Goal: Transaction & Acquisition: Purchase product/service

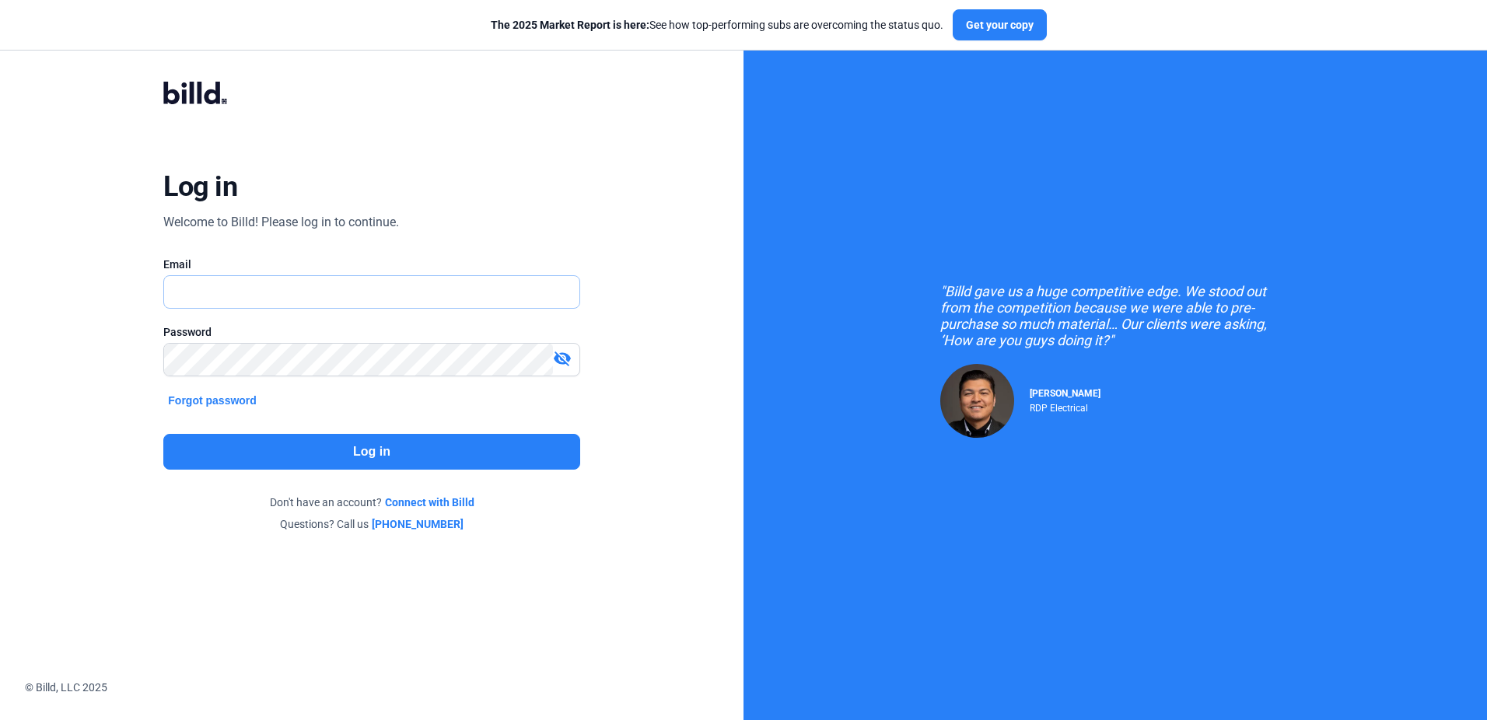
click at [295, 294] on input "text" at bounding box center [362, 292] width 397 height 32
type input "[PERSON_NAME][EMAIL_ADDRESS][DOMAIN_NAME]"
click at [626, 182] on div "Log in Welcome to Billd! Please log in to continue. Email [PERSON_NAME][EMAIL_A…" at bounding box center [371, 306] width 535 height 509
click at [572, 358] on div "visibility_off" at bounding box center [566, 360] width 26 height 22
click at [572, 358] on div "visibility" at bounding box center [566, 360] width 26 height 22
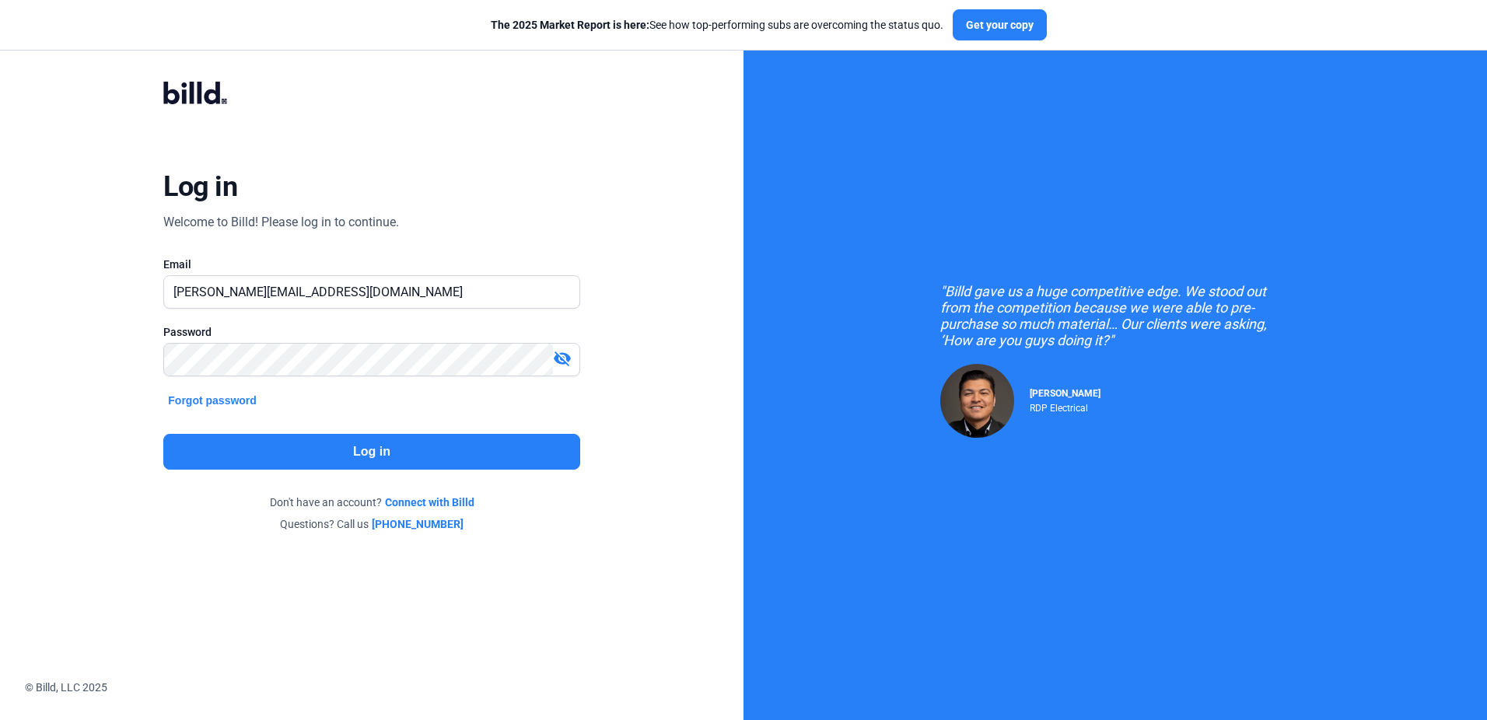
click at [349, 343] on div "Password visibility_off" at bounding box center [371, 358] width 416 height 68
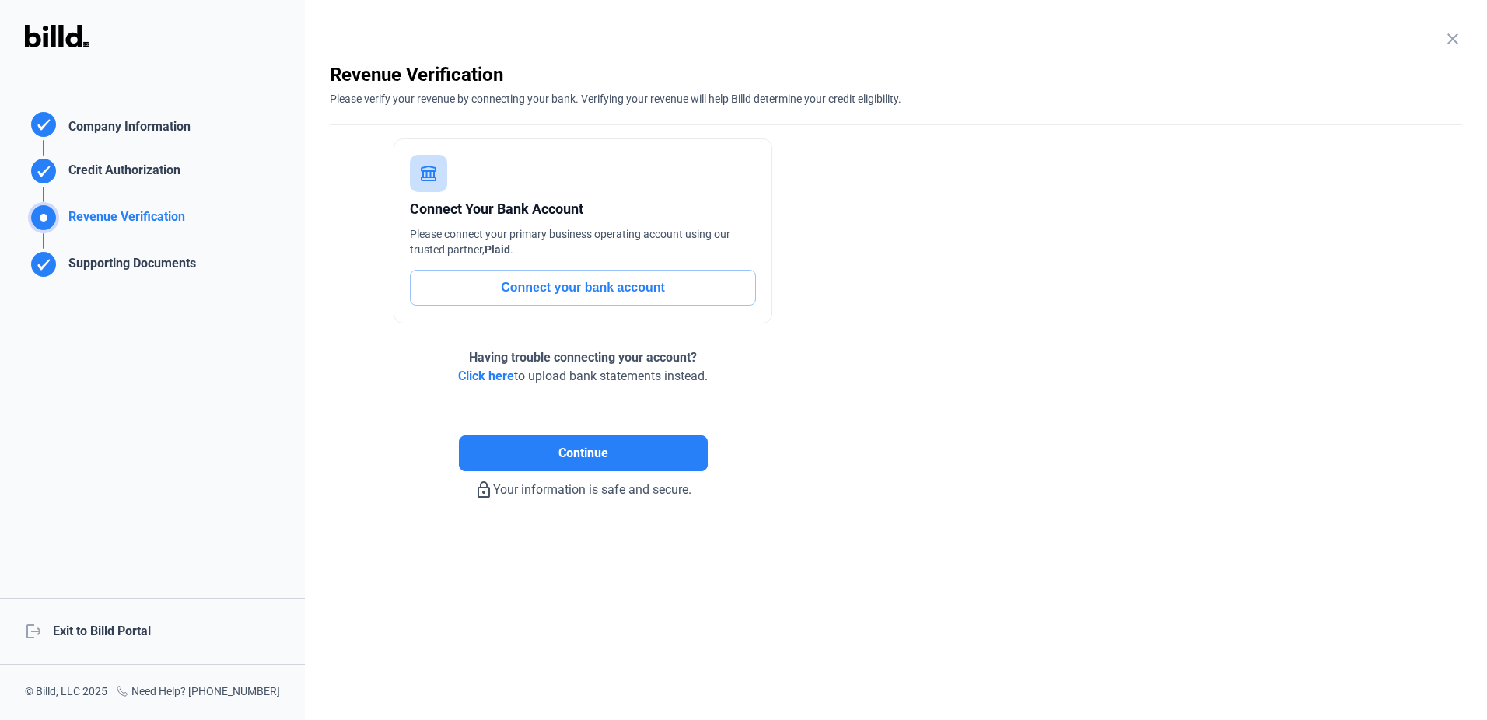
click at [108, 631] on div "logout Exit to Billd Portal" at bounding box center [152, 631] width 305 height 67
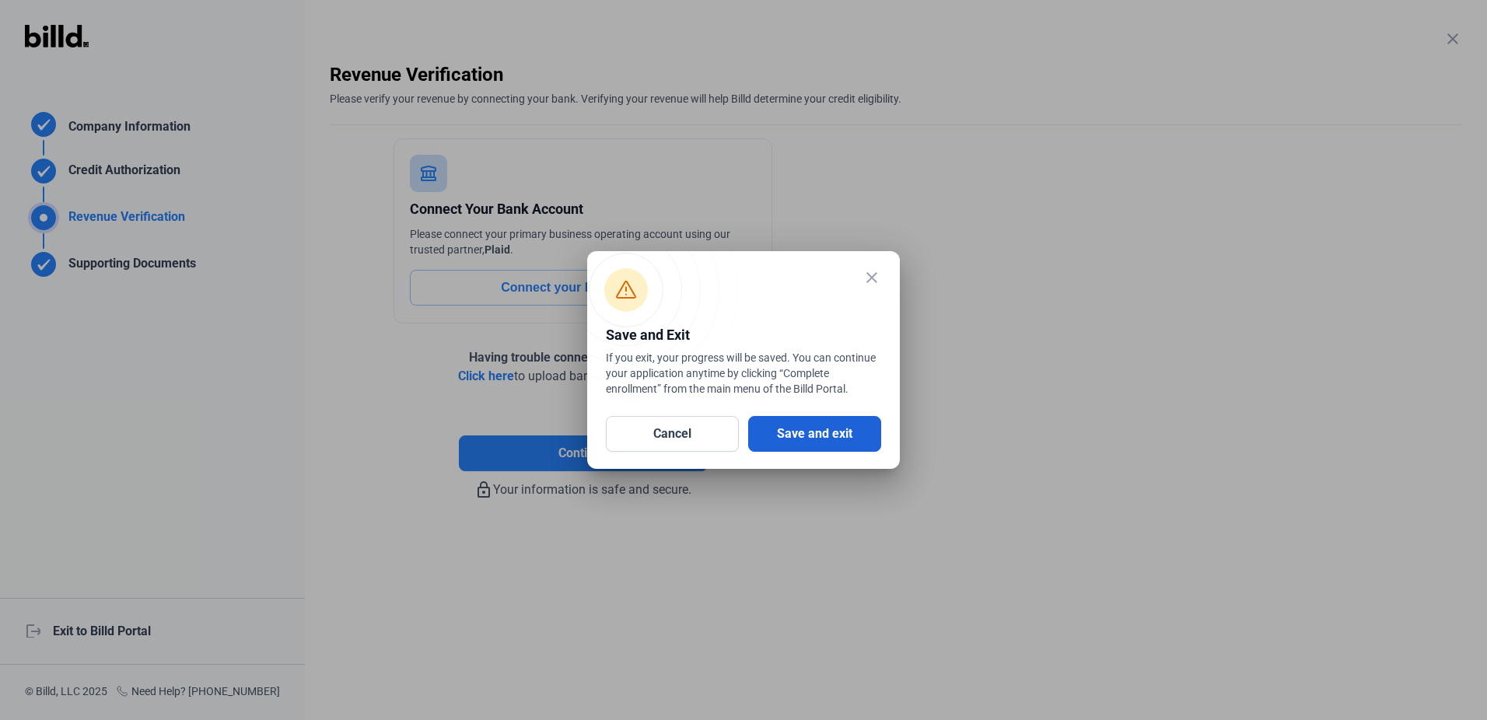
click at [830, 432] on button "Save and exit" at bounding box center [814, 434] width 133 height 36
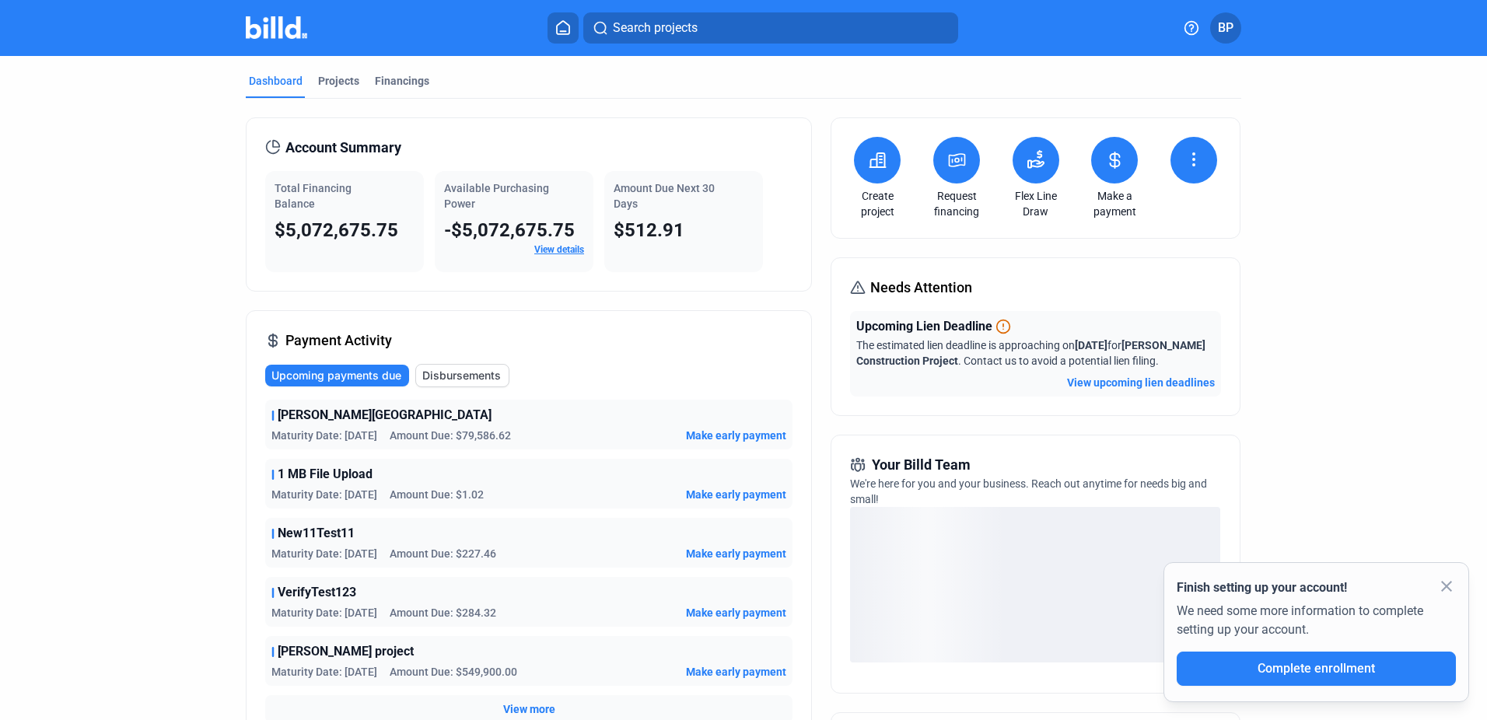
click at [949, 152] on icon at bounding box center [956, 160] width 19 height 19
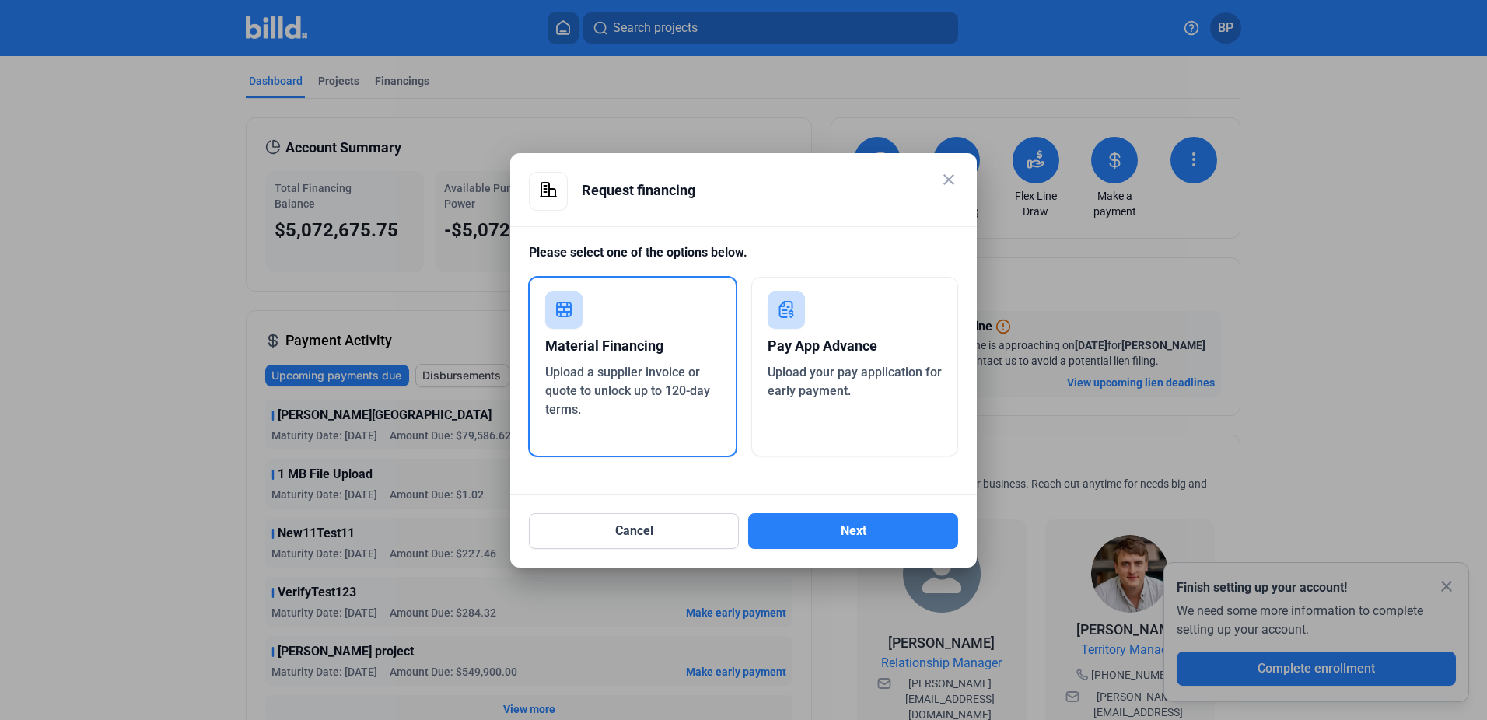
click at [639, 348] on div "Material Financing" at bounding box center [632, 346] width 175 height 34
click at [872, 533] on button "Next" at bounding box center [853, 531] width 210 height 36
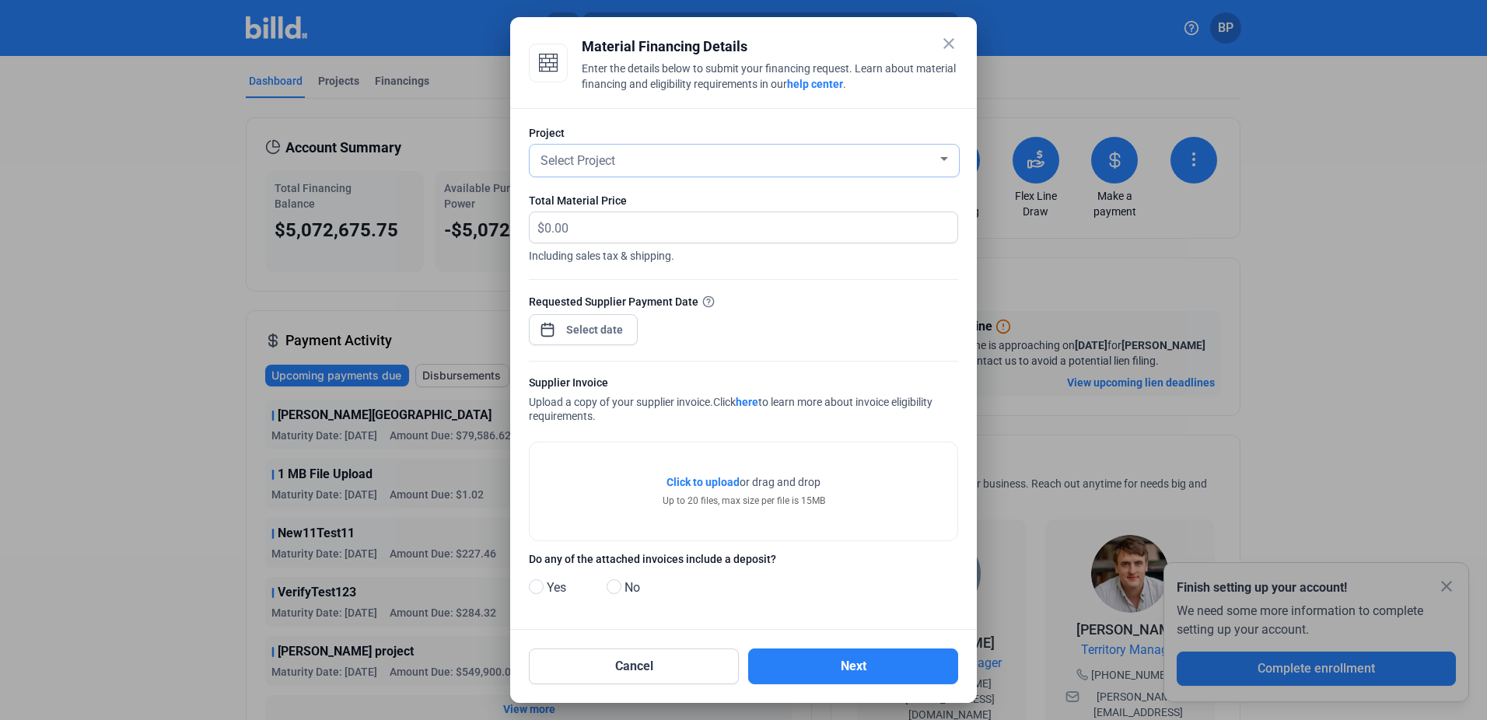
click at [636, 158] on div "Select Project" at bounding box center [737, 160] width 400 height 22
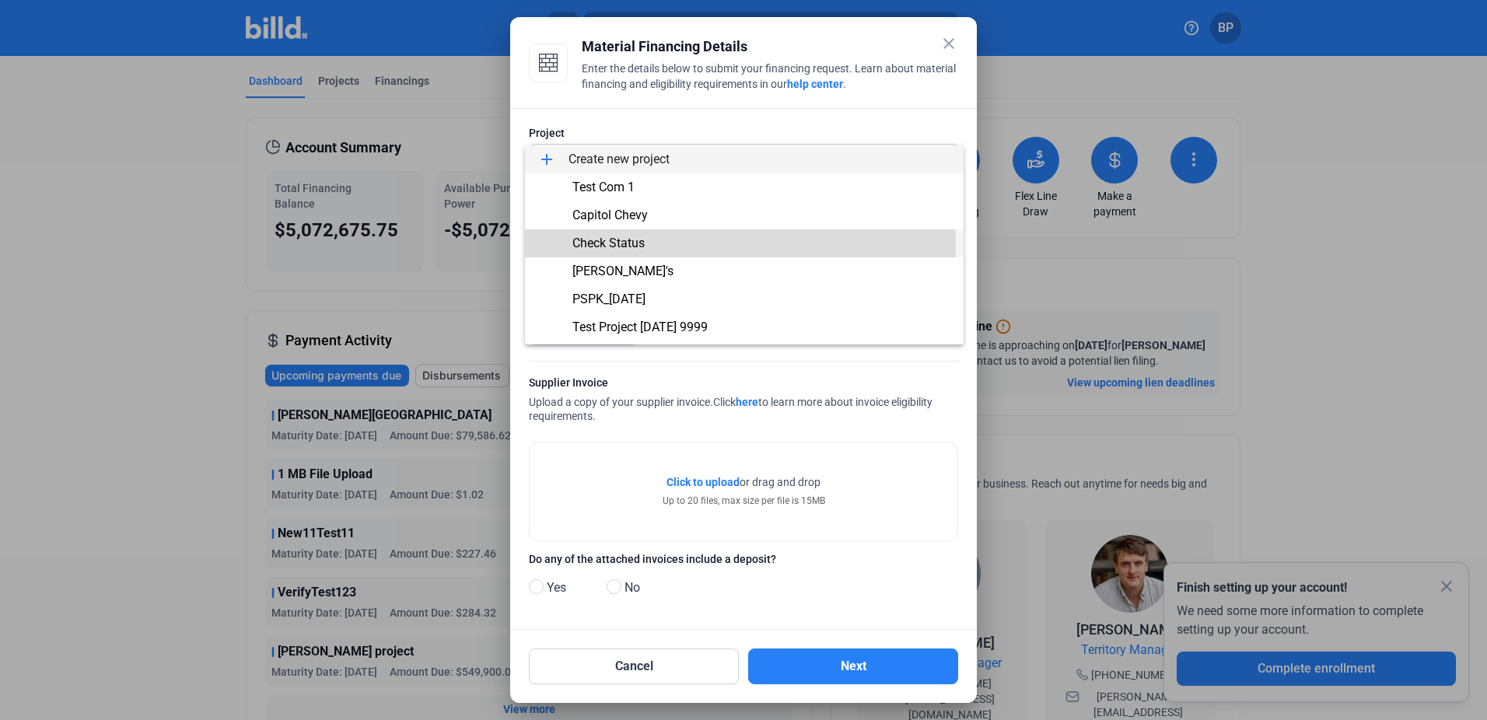
click at [640, 242] on span "Check Status" at bounding box center [608, 243] width 72 height 15
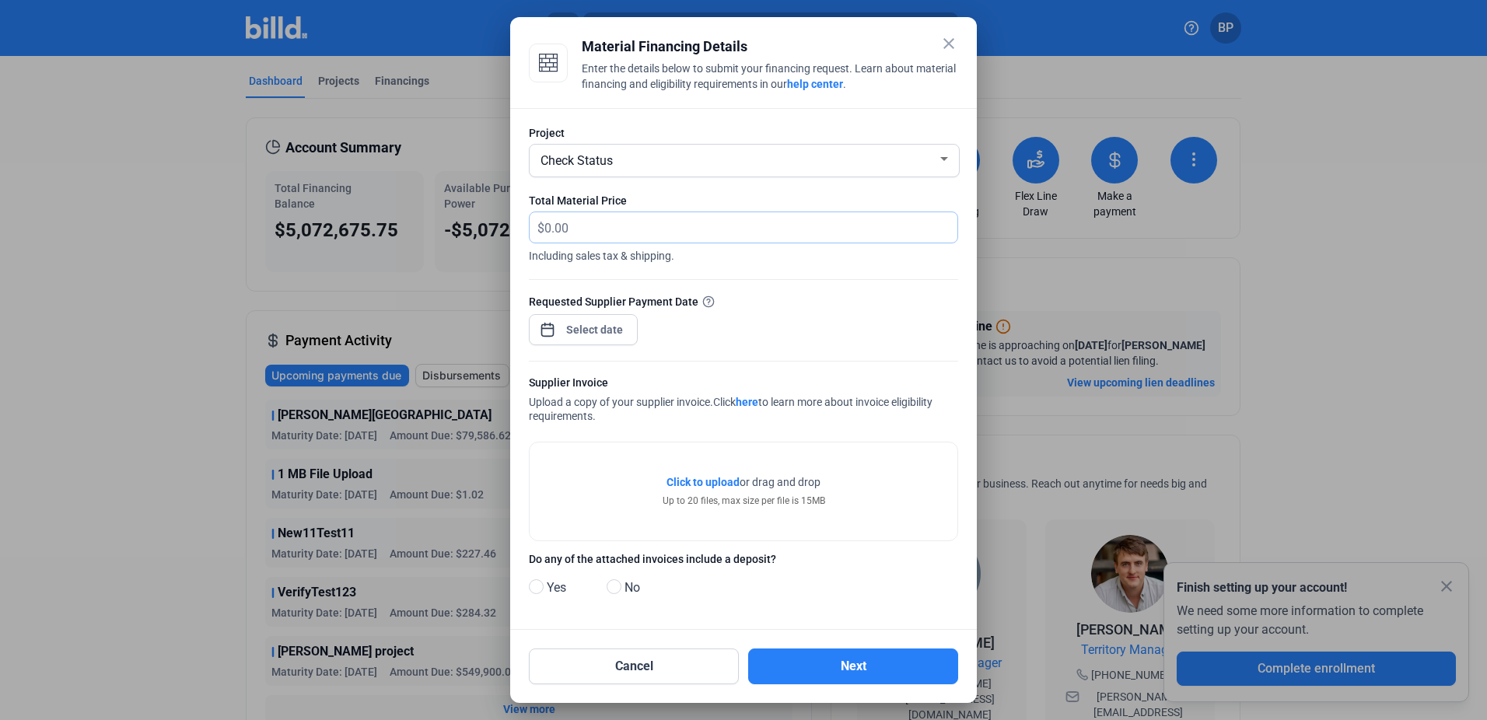
click at [607, 225] on input "text" at bounding box center [741, 227] width 395 height 30
type input "2,222"
click at [586, 334] on div "close Material Financing Details Enter the details below to submit your financi…" at bounding box center [743, 360] width 1487 height 720
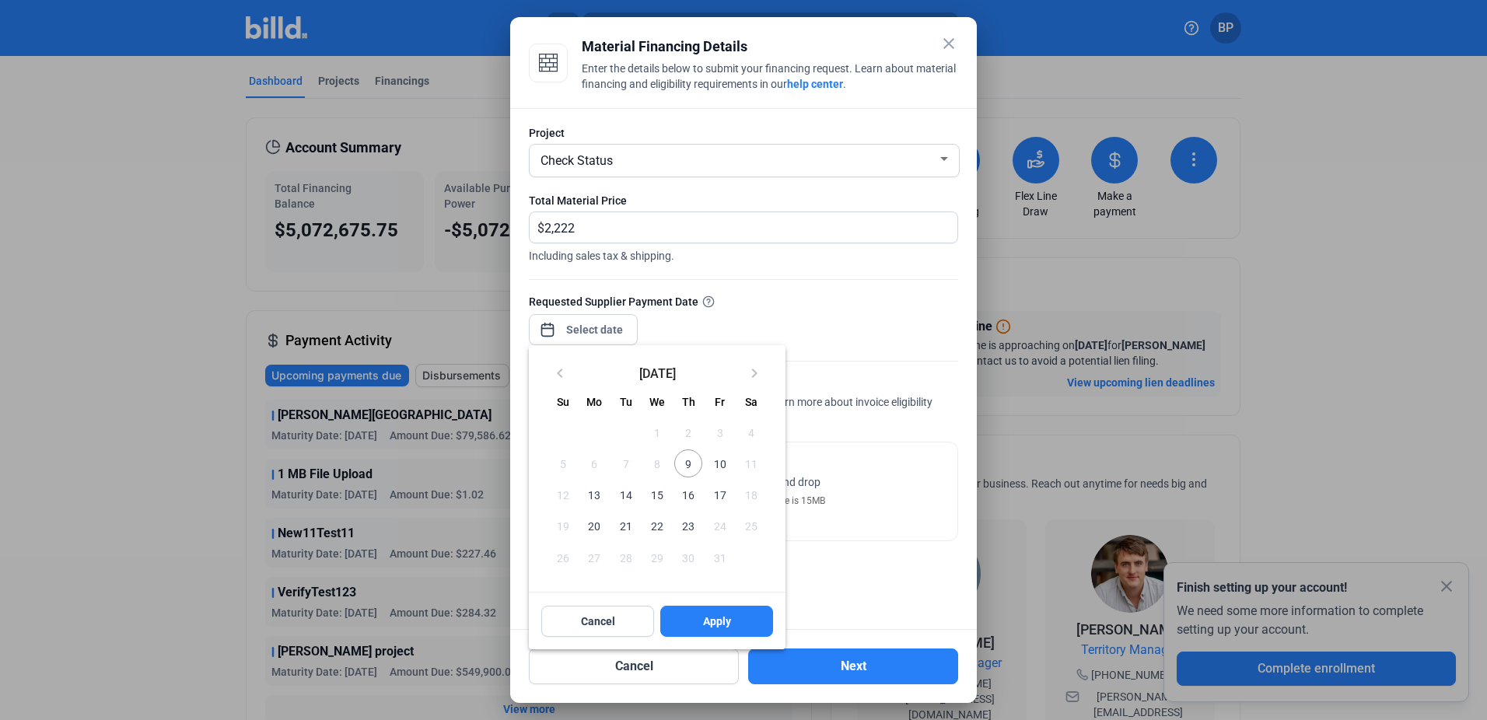
click at [659, 490] on span "15" at bounding box center [657, 495] width 28 height 28
click at [701, 623] on button "Apply" at bounding box center [716, 621] width 113 height 31
type input "[DATE]"
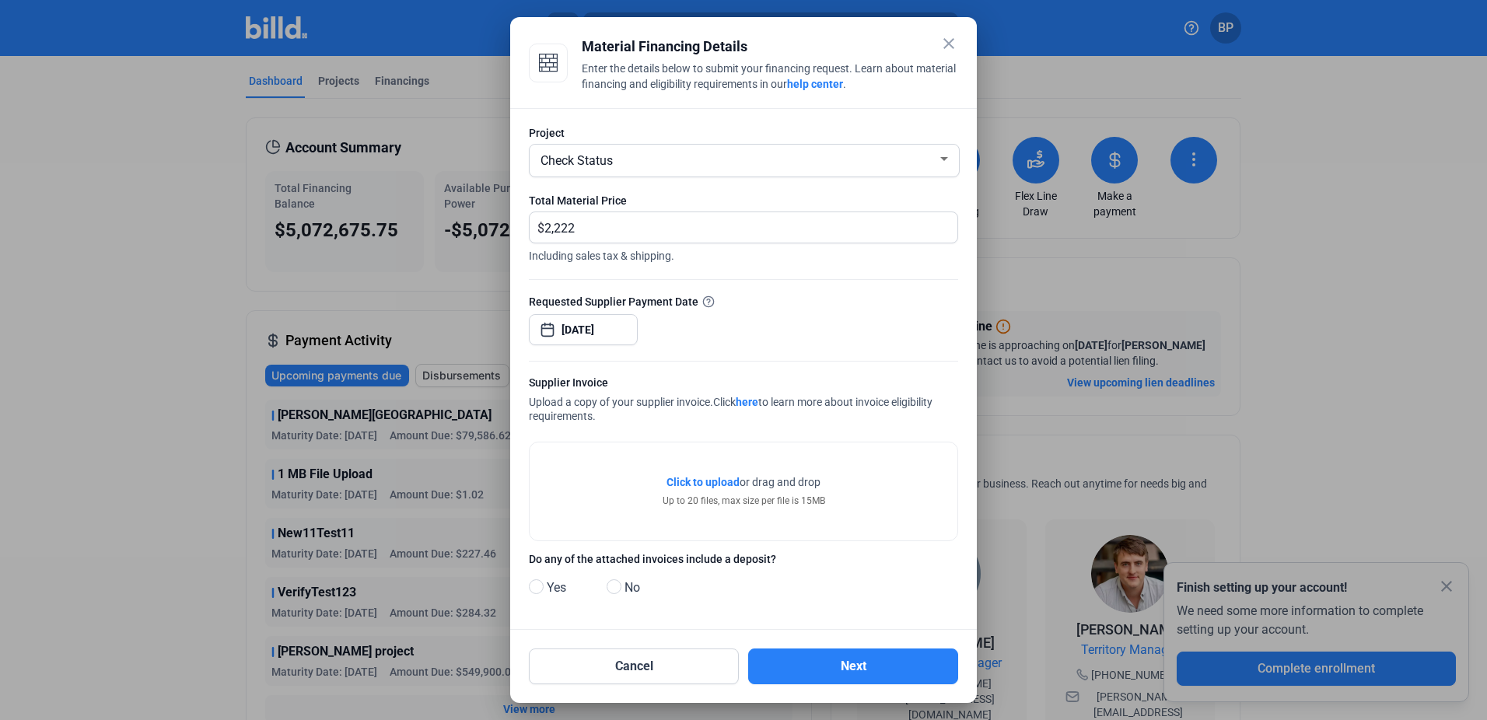
click at [714, 472] on div "Click to upload Tap to upload or drag and drop Up to 20 files, max size per fil…" at bounding box center [744, 491] width 428 height 98
click at [718, 482] on span "Click to upload" at bounding box center [702, 482] width 73 height 12
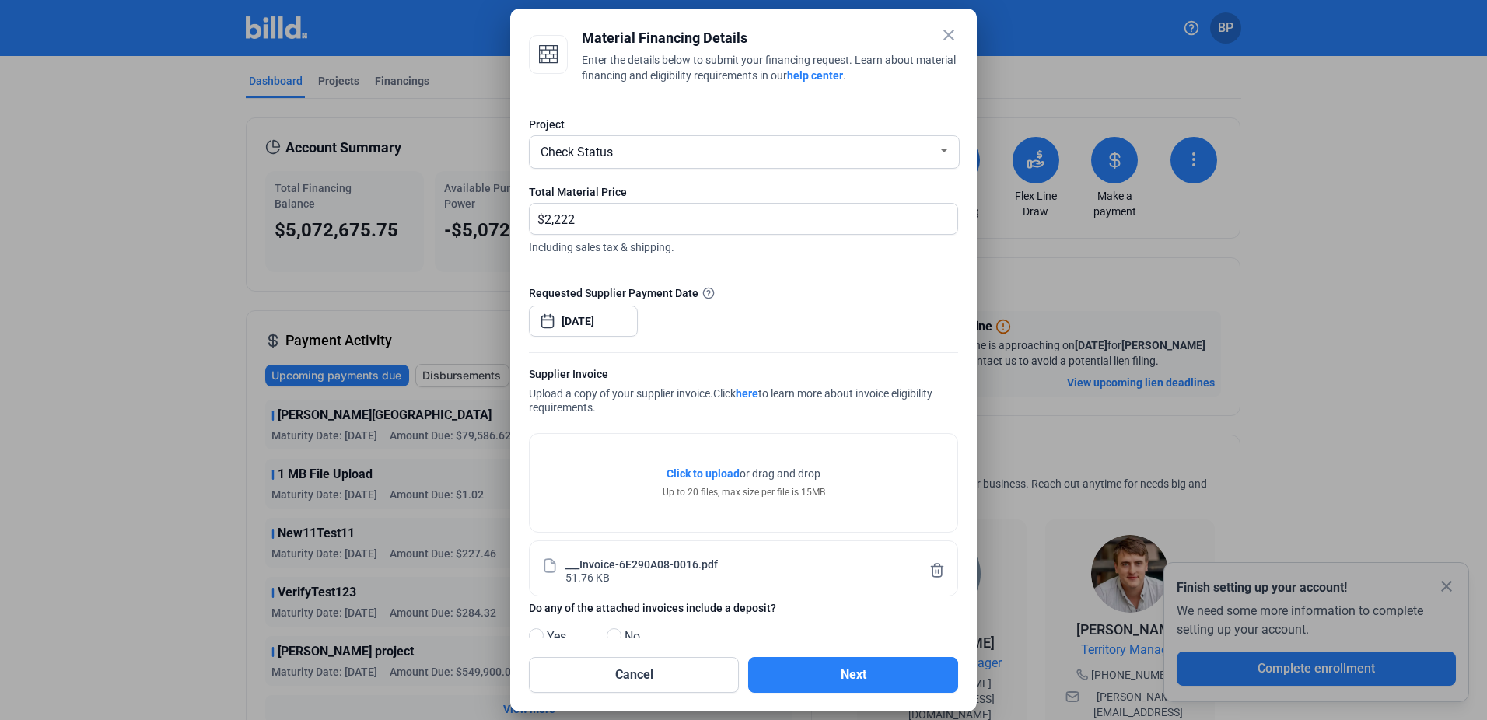
scroll to position [41, 0]
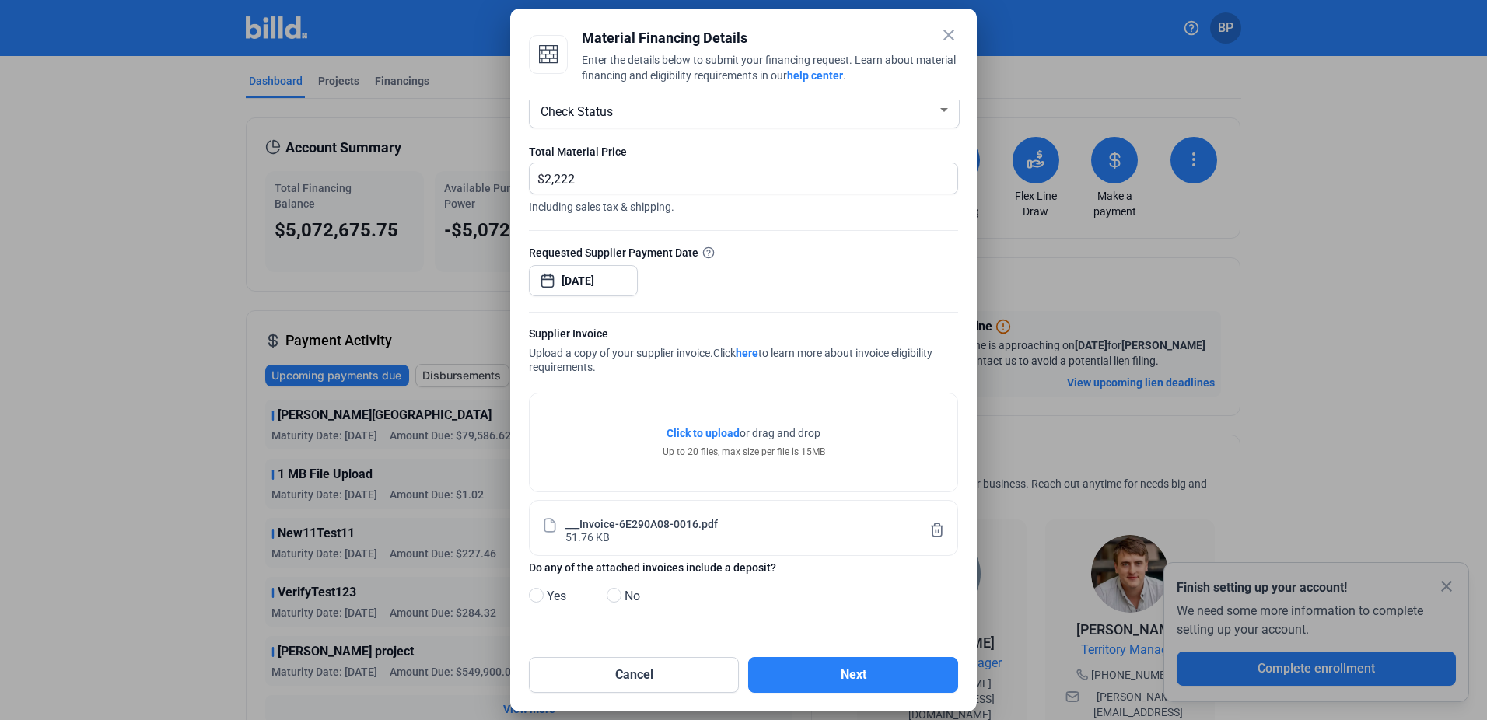
click at [628, 600] on span "No" at bounding box center [629, 596] width 22 height 19
click at [618, 600] on input "No" at bounding box center [613, 596] width 12 height 12
radio input "true"
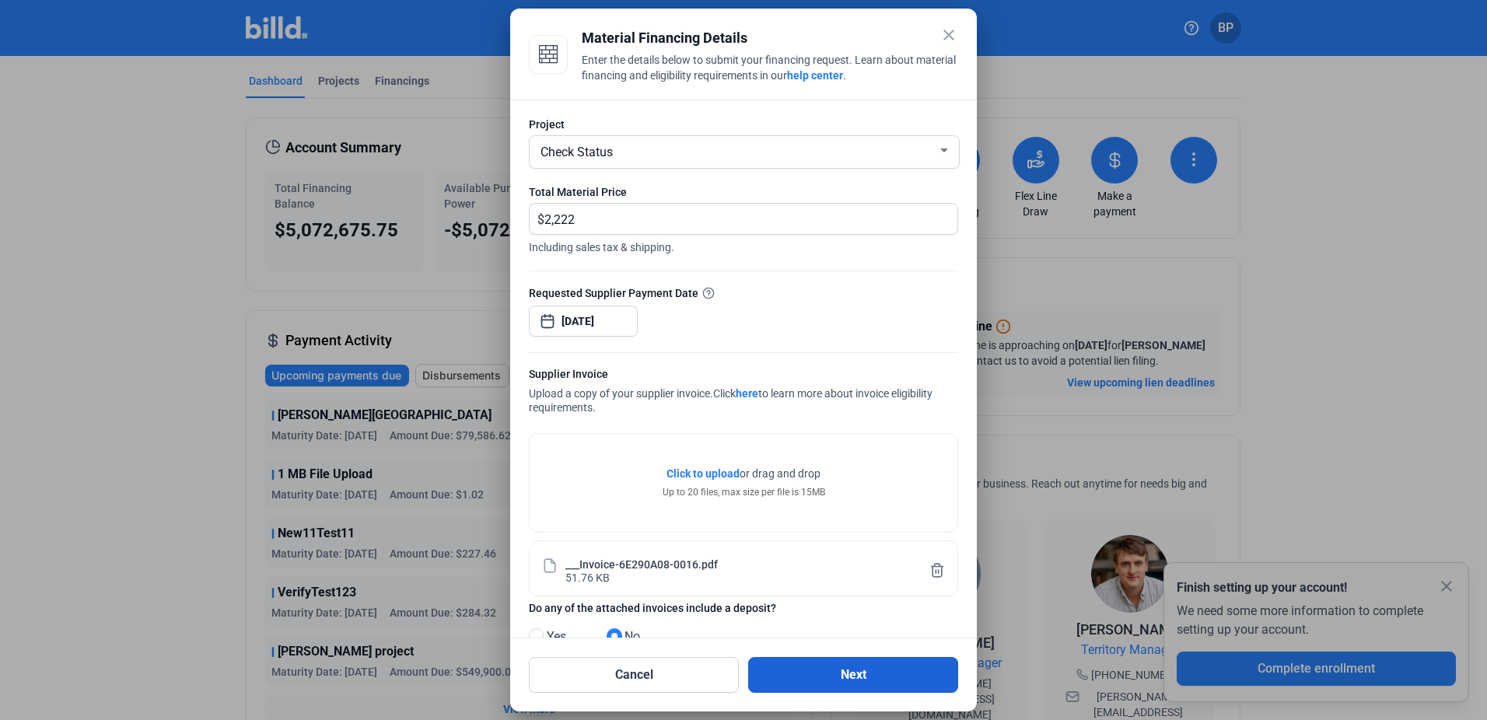
click at [849, 669] on button "Next" at bounding box center [853, 675] width 210 height 36
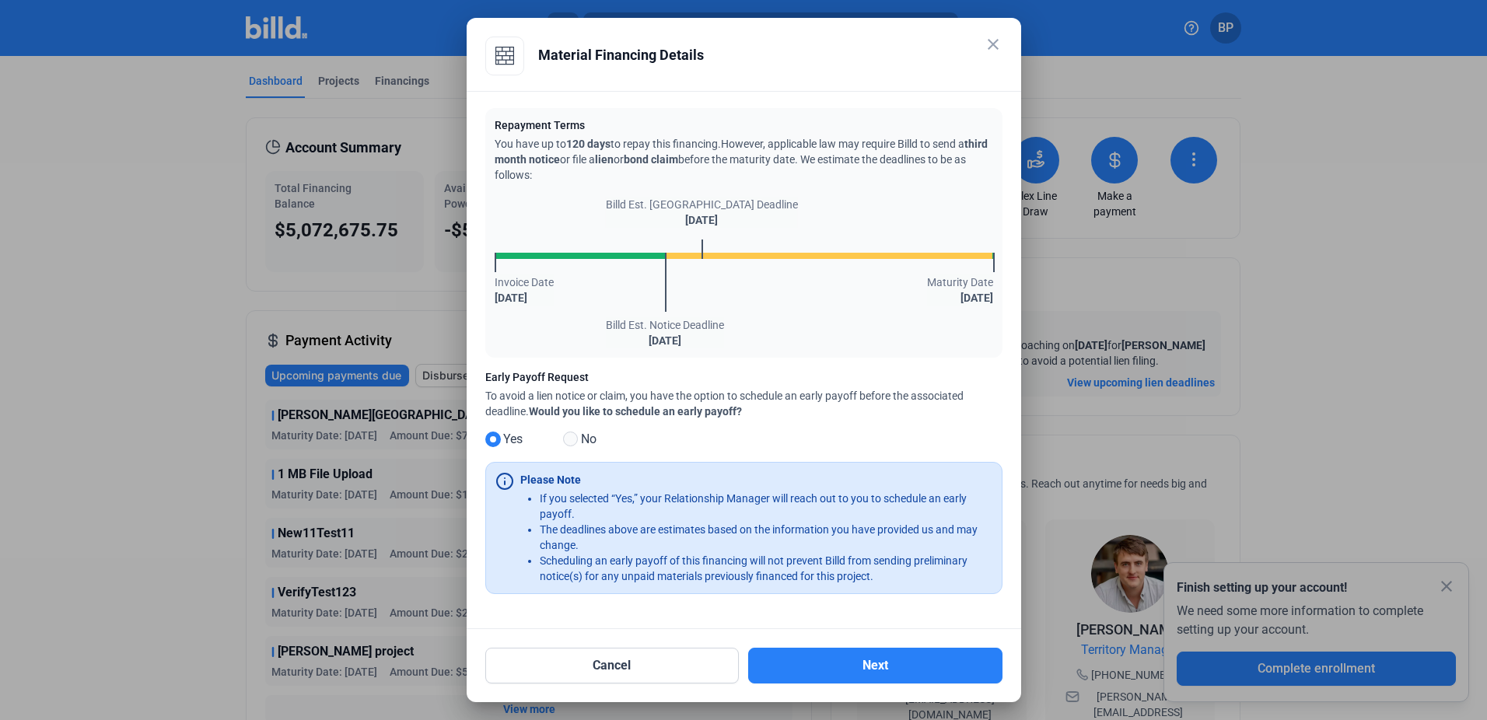
click at [570, 433] on span at bounding box center [570, 439] width 15 height 15
click at [570, 434] on input "No" at bounding box center [569, 440] width 12 height 12
radio input "true"
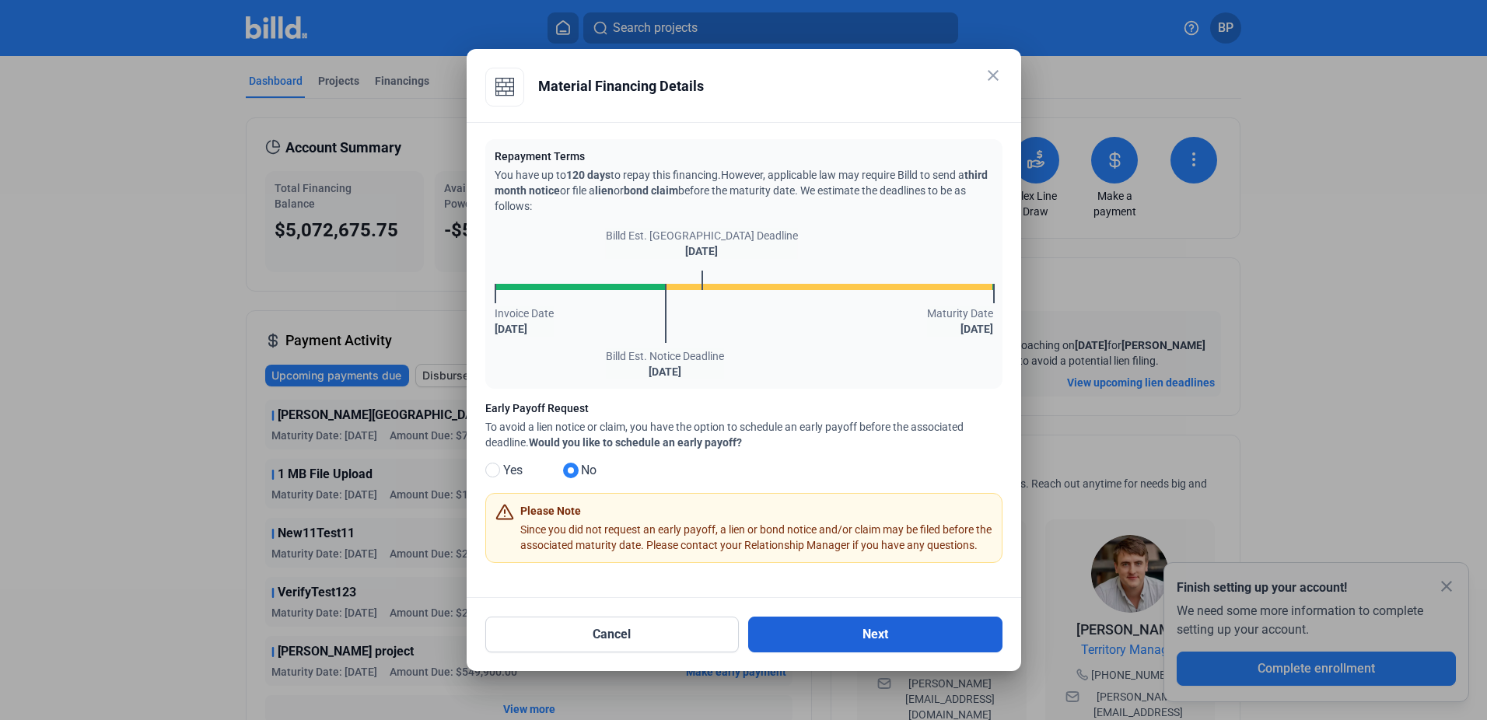
click at [861, 647] on button "Next" at bounding box center [875, 635] width 254 height 36
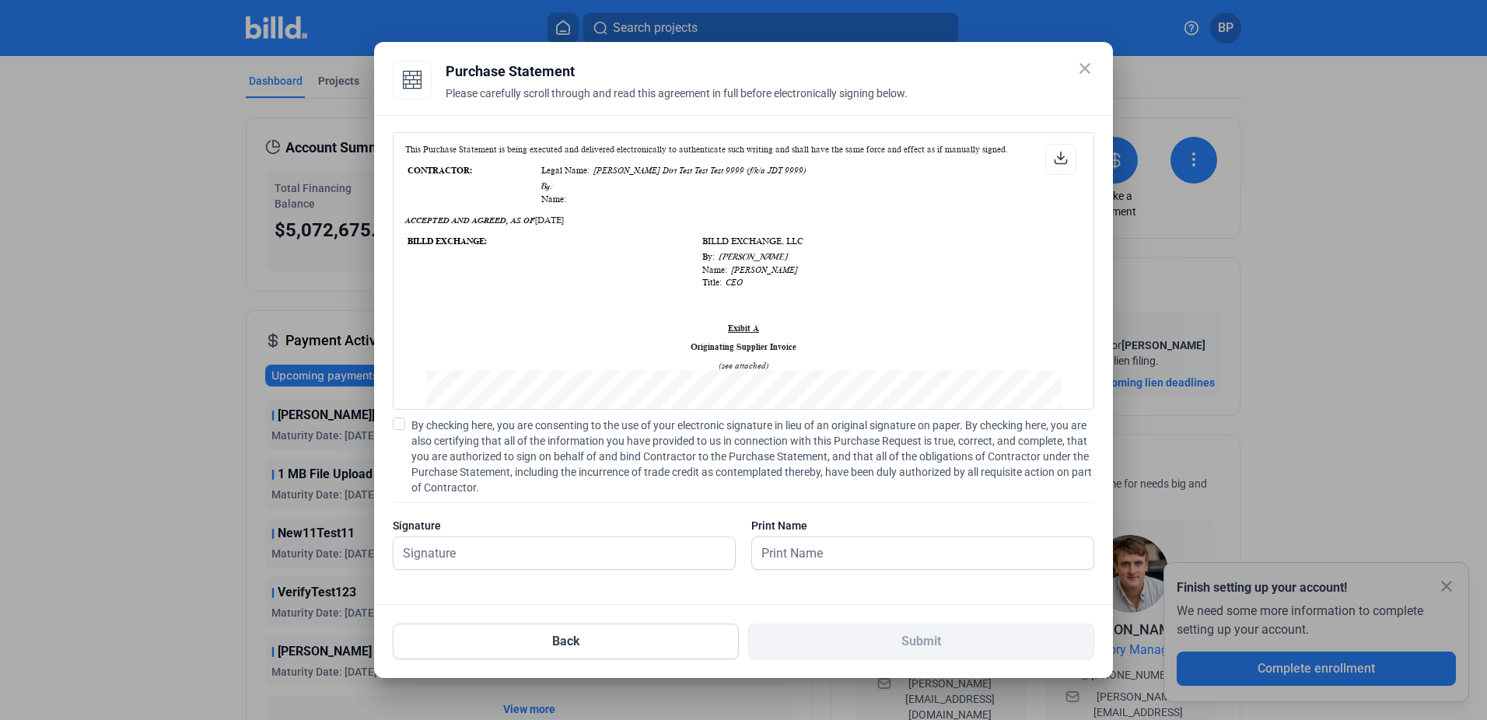
scroll to position [512, 0]
click at [570, 552] on input "text" at bounding box center [555, 553] width 324 height 32
type input "[PERSON_NAME]"
click at [1082, 74] on mat-icon "close" at bounding box center [1084, 68] width 19 height 19
